Goal: Complete application form

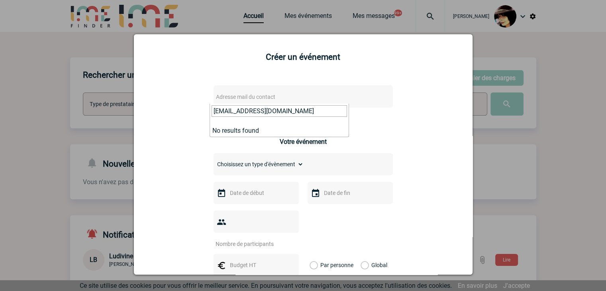
drag, startPoint x: 298, startPoint y: 109, endPoint x: 152, endPoint y: 108, distance: 145.9
click at [155, 109] on body "[PERSON_NAME] Accueil Mes événements 99+" at bounding box center [303, 243] width 606 height 486
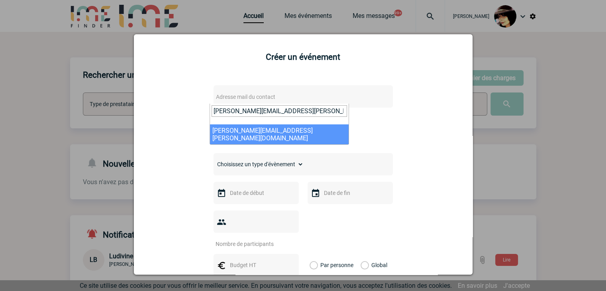
type input "[PERSON_NAME][EMAIL_ADDRESS][PERSON_NAME][DOMAIN_NAME]"
select select "126920"
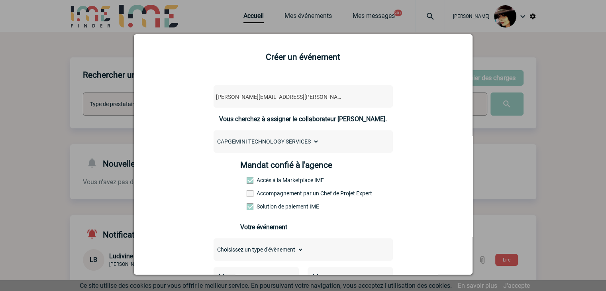
click at [247, 197] on span at bounding box center [250, 193] width 7 height 7
click at [0, 0] on input "Accompagnement par un Chef de Projet Expert" at bounding box center [0, 0] width 0 height 0
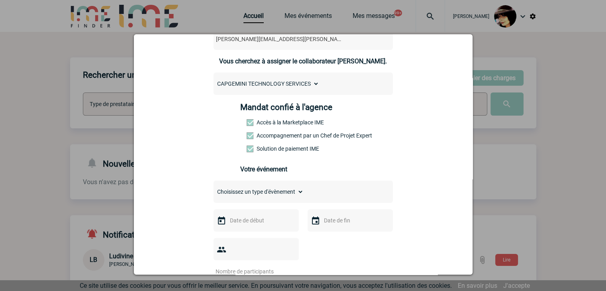
scroll to position [120, 0]
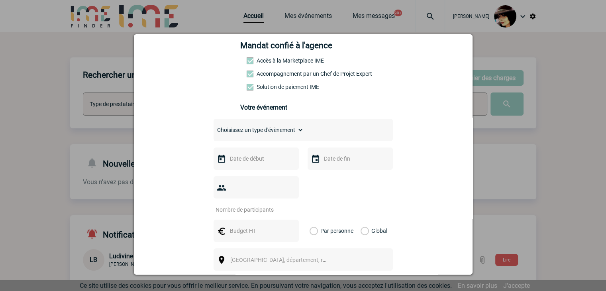
drag, startPoint x: 223, startPoint y: 136, endPoint x: 217, endPoint y: 137, distance: 6.1
click at [223, 136] on select "Choisissez un type d'évènement Séminaire avec nuitée Séminaire sans nuitée Repa…" at bounding box center [259, 129] width 90 height 11
click at [259, 134] on select "Choisissez un type d'évènement Séminaire avec nuitée Séminaire sans nuitée Repa…" at bounding box center [259, 129] width 90 height 11
select select "1"
click at [214, 127] on select "Choisissez un type d'évènement Séminaire avec nuitée Séminaire sans nuitée Repa…" at bounding box center [259, 129] width 90 height 11
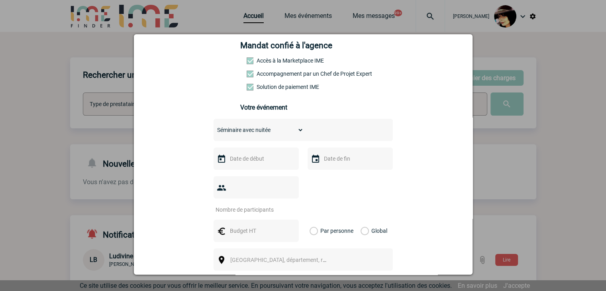
click at [246, 160] on input "text" at bounding box center [255, 158] width 55 height 10
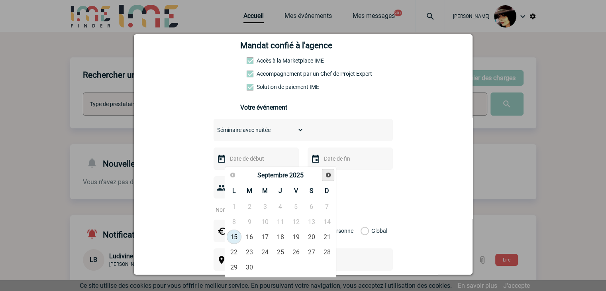
click at [327, 178] on link "Suivant" at bounding box center [328, 175] width 12 height 12
click at [281, 265] on link "27" at bounding box center [280, 267] width 15 height 14
type input "27-11-2025"
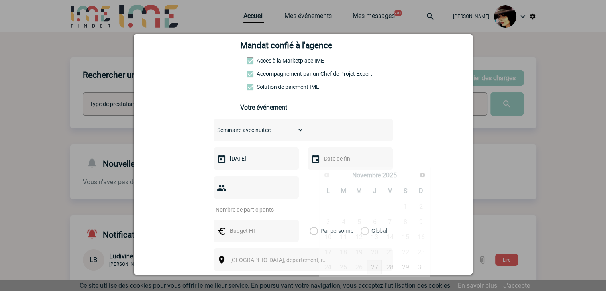
click at [325, 164] on input "text" at bounding box center [349, 158] width 55 height 10
click at [389, 268] on link "28" at bounding box center [390, 267] width 15 height 14
type input "28-11-2025"
click at [239, 204] on input "number" at bounding box center [251, 209] width 75 height 10
type input "20"
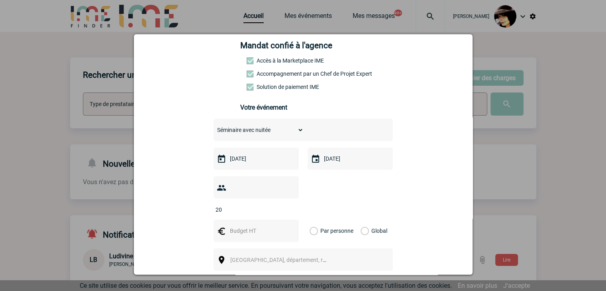
click at [230, 226] on input "text" at bounding box center [255, 231] width 55 height 10
type input "10000"
click at [361, 220] on label "Global" at bounding box center [363, 231] width 5 height 22
click at [0, 0] on input "Global" at bounding box center [0, 0] width 0 height 0
click at [291, 257] on span "[GEOGRAPHIC_DATA], département, région..." at bounding box center [285, 260] width 111 height 6
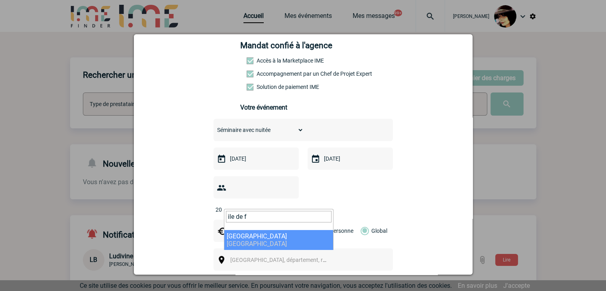
type input "ile de f"
select select "2"
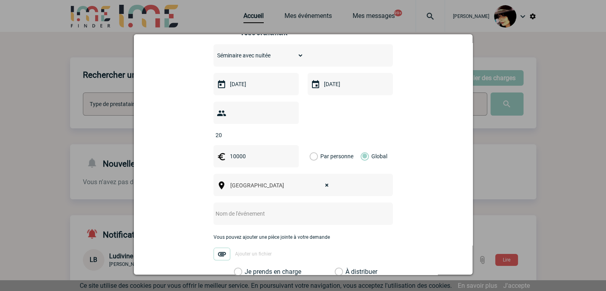
scroll to position [199, 0]
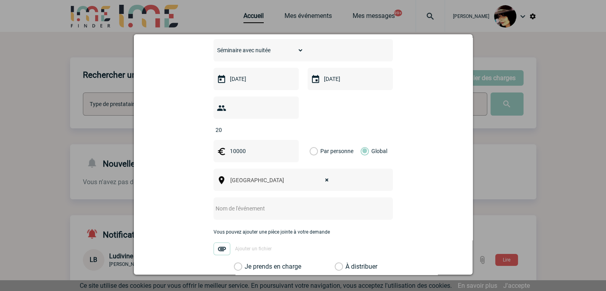
click at [242, 203] on input "text" at bounding box center [293, 208] width 158 height 10
paste input "Organisation Event client 27/11/2025"
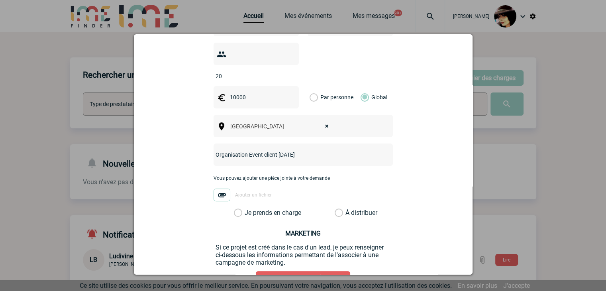
scroll to position [279, 0]
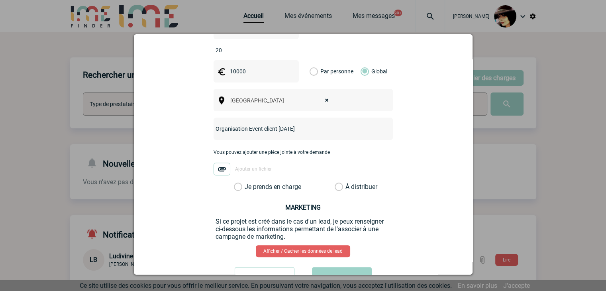
type input "Organisation Event client 27/11/2025"
click at [335, 183] on label "À distribuer" at bounding box center [339, 187] width 8 height 8
click at [0, 0] on input "À distribuer" at bounding box center [0, 0] width 0 height 0
click at [334, 267] on button "Valider" at bounding box center [342, 278] width 60 height 22
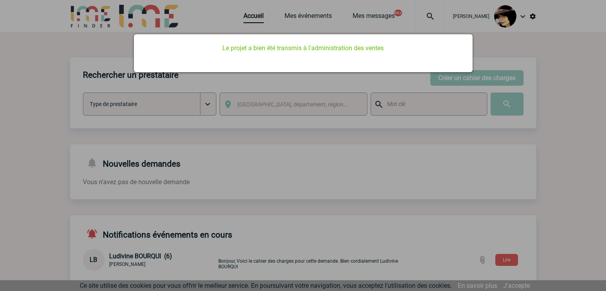
click at [244, 17] on div at bounding box center [303, 145] width 606 height 291
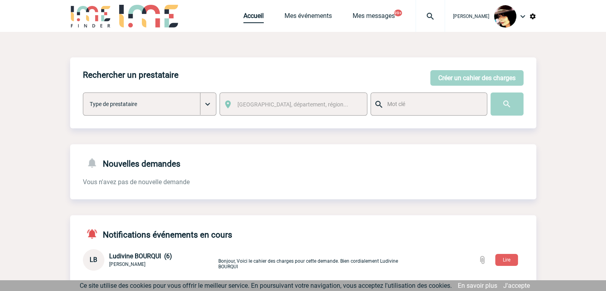
click at [244, 16] on link "Accueil" at bounding box center [254, 17] width 20 height 11
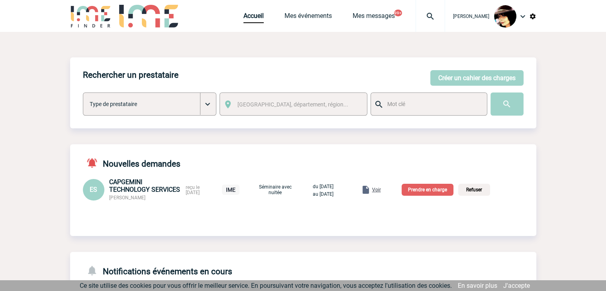
click at [381, 192] on span "Voir" at bounding box center [376, 190] width 9 height 6
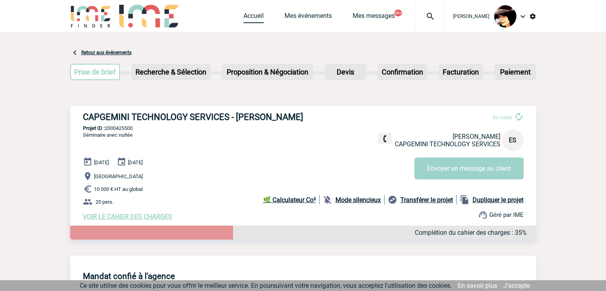
click at [247, 18] on link "Accueil" at bounding box center [254, 17] width 20 height 11
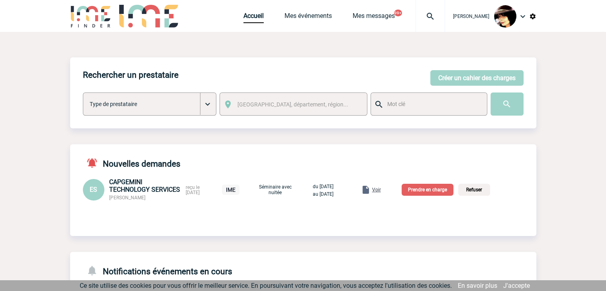
click at [432, 191] on p "Prendre en charge" at bounding box center [428, 190] width 52 height 12
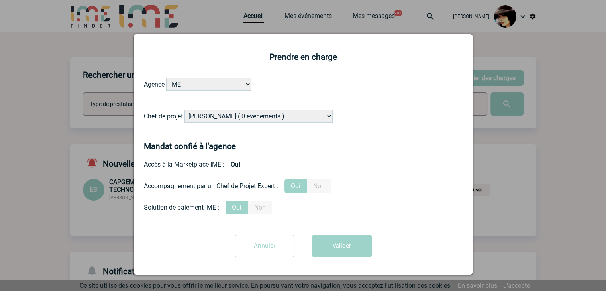
click at [250, 117] on select "Alizée VERLAGUET ( 0 évènements ) Anne GIRAUD ( 1196 évènements ) Anne-François…" at bounding box center [259, 116] width 148 height 13
select select "103019"
click at [269, 113] on select "Alizée VERLAGUET ( 0 évènements ) Anne GIRAUD ( 1196 évènements ) Anne-François…" at bounding box center [259, 116] width 148 height 13
click at [336, 250] on button "Valider" at bounding box center [342, 246] width 60 height 22
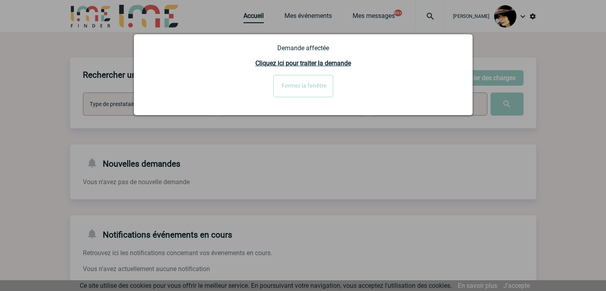
click at [300, 90] on input "Fermer la fenêtre" at bounding box center [303, 86] width 60 height 22
